Goal: Navigation & Orientation: Find specific page/section

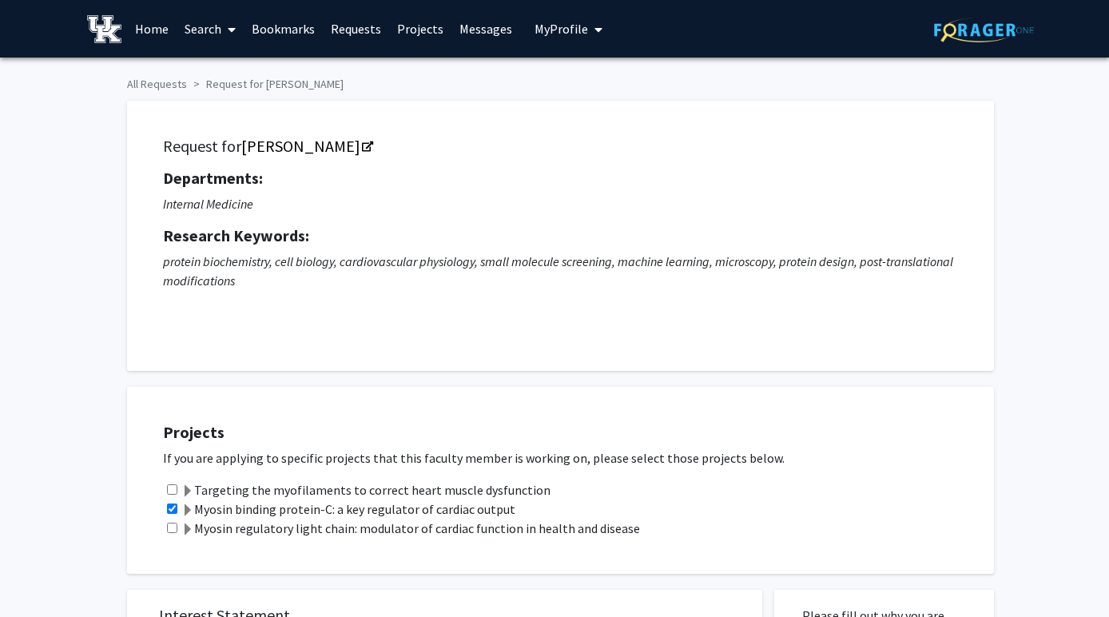
scroll to position [154, 0]
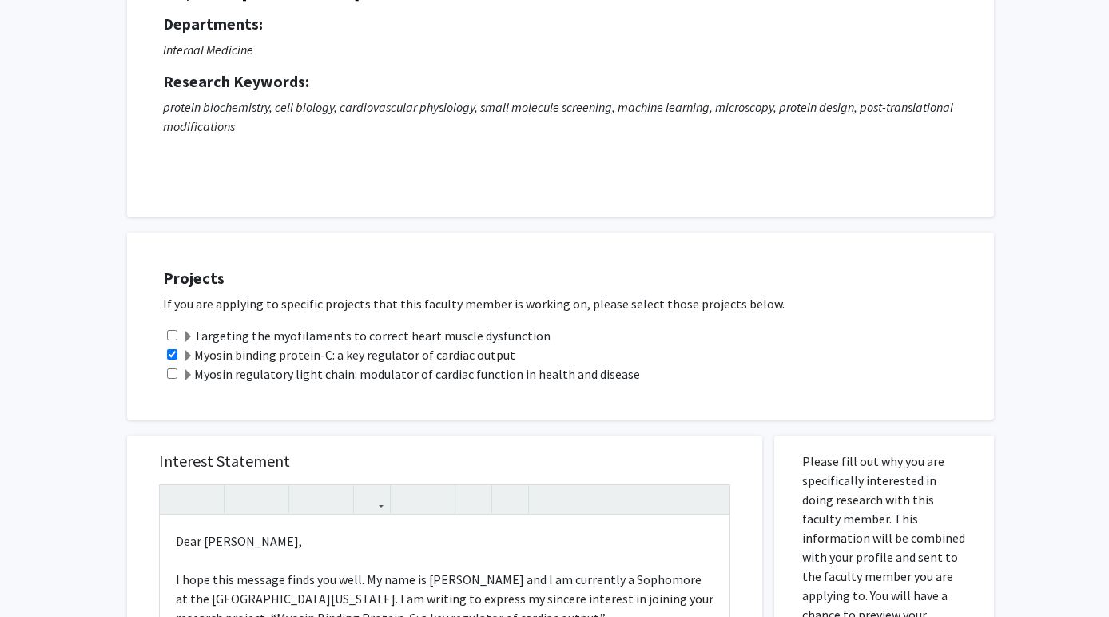
click at [459, 221] on div "Projects If you are applying to specific projects that this faculty member is w…" at bounding box center [554, 318] width 879 height 203
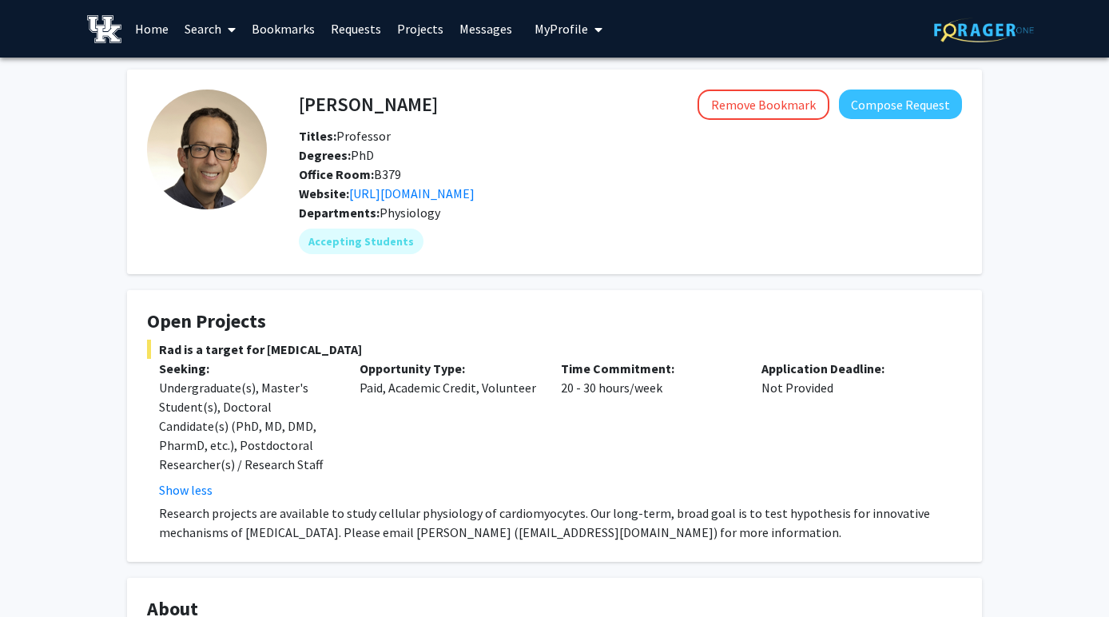
scroll to position [411, 0]
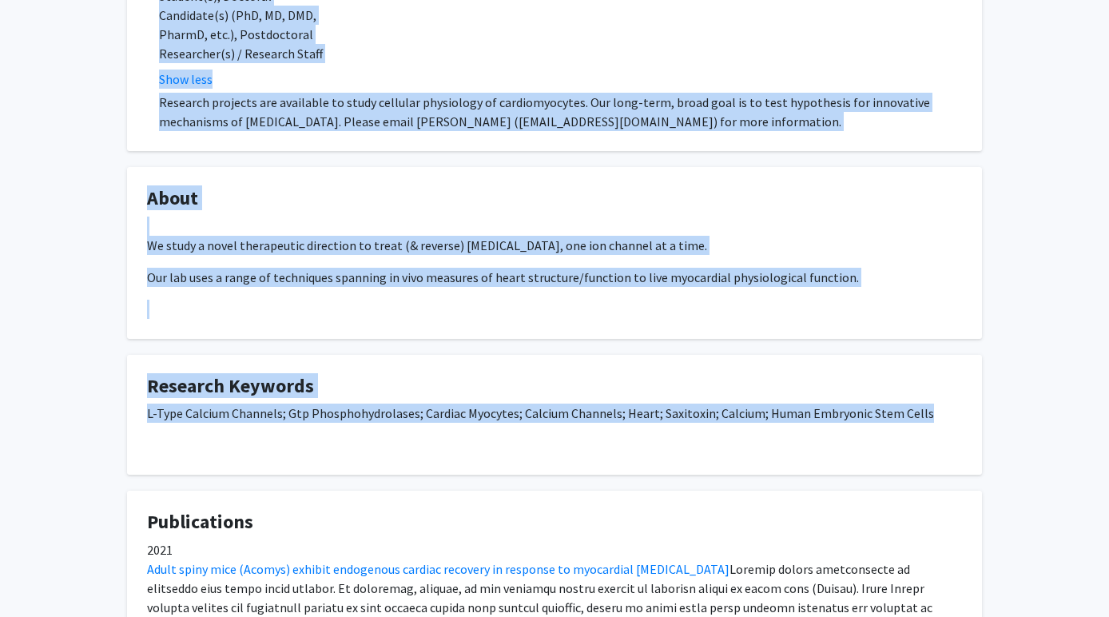
click at [471, 228] on div "We study a novel therapeutic direction to treat (& reverse) [MEDICAL_DATA], one…" at bounding box center [554, 268] width 815 height 102
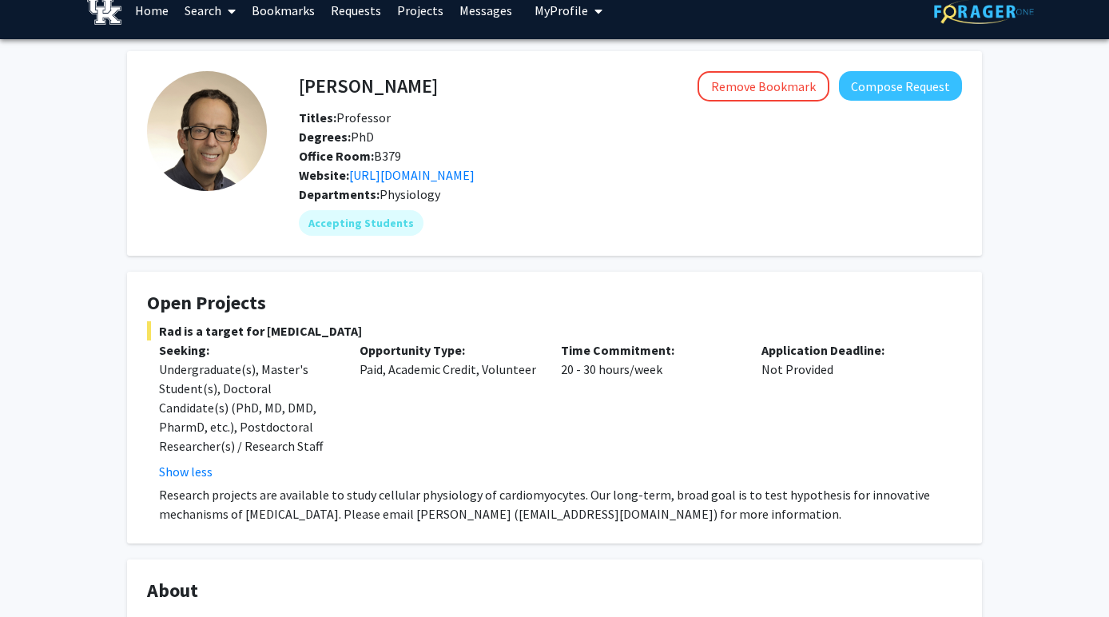
scroll to position [17, 0]
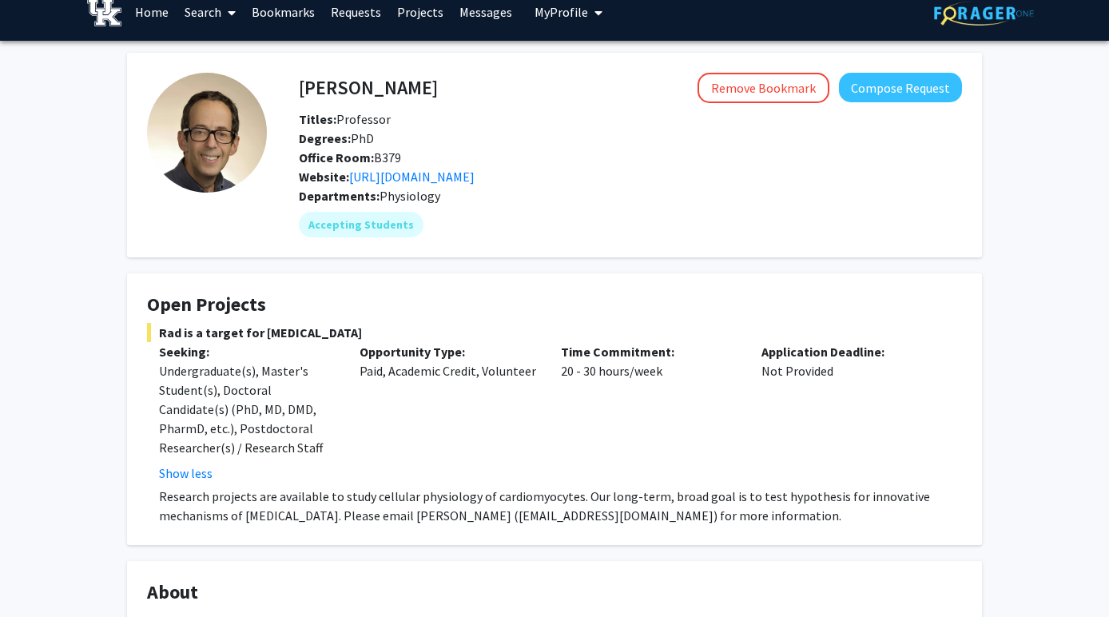
click at [484, 14] on link "Messages" at bounding box center [485, 12] width 69 height 56
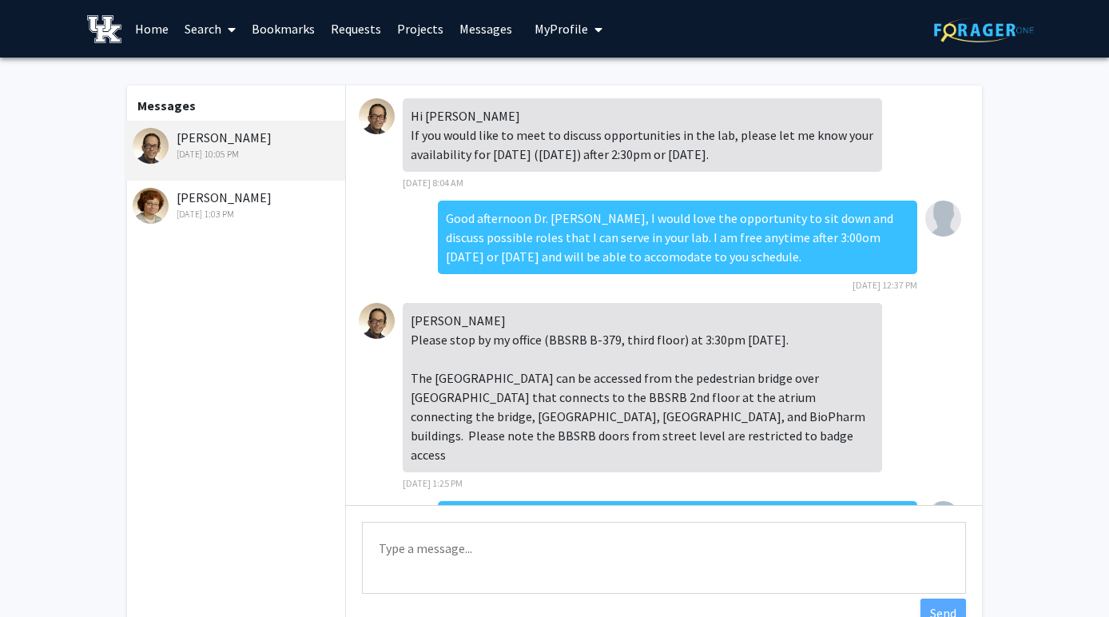
scroll to position [169, 0]
